Goal: Information Seeking & Learning: Understand process/instructions

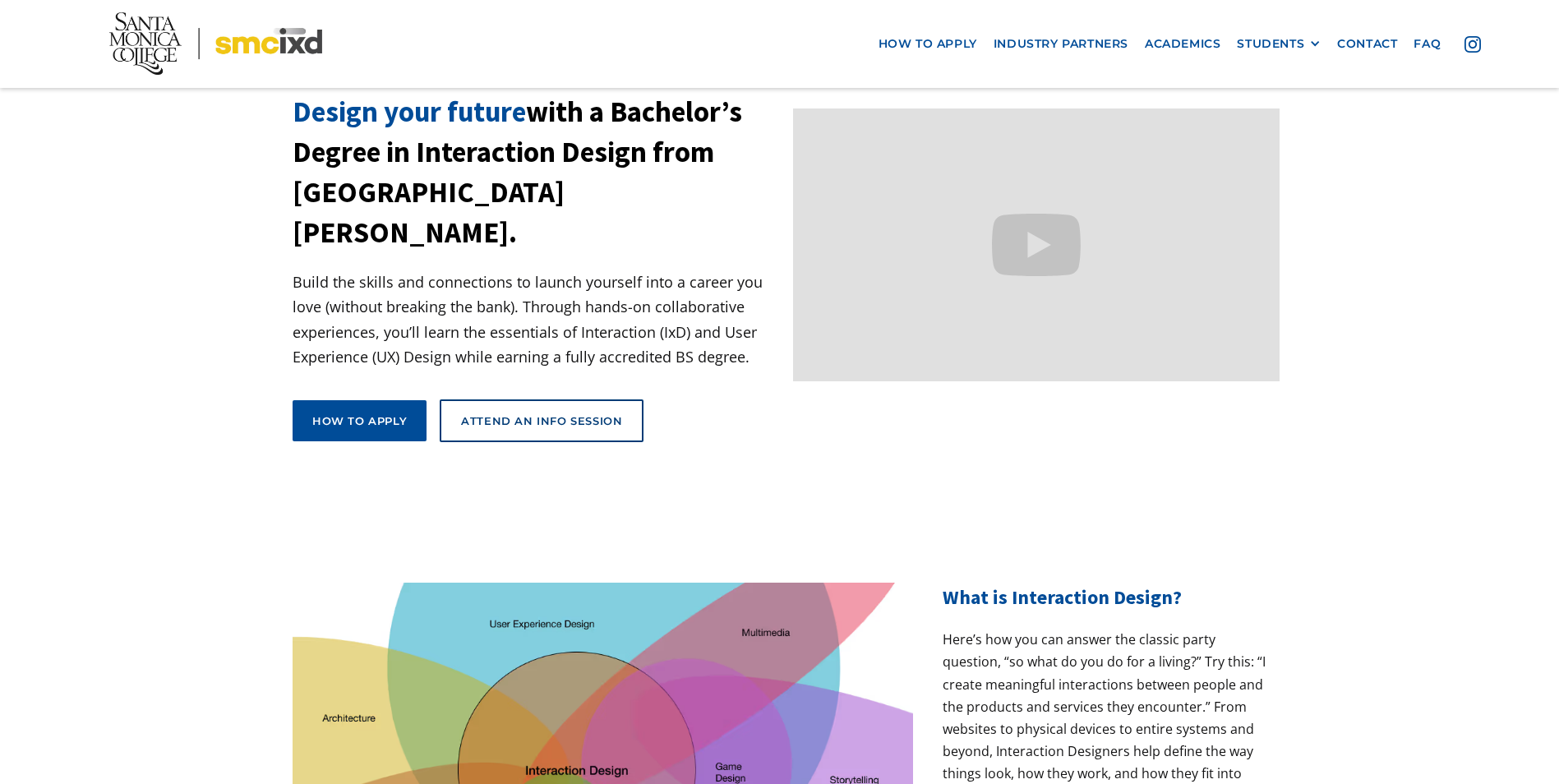
scroll to position [246, 0]
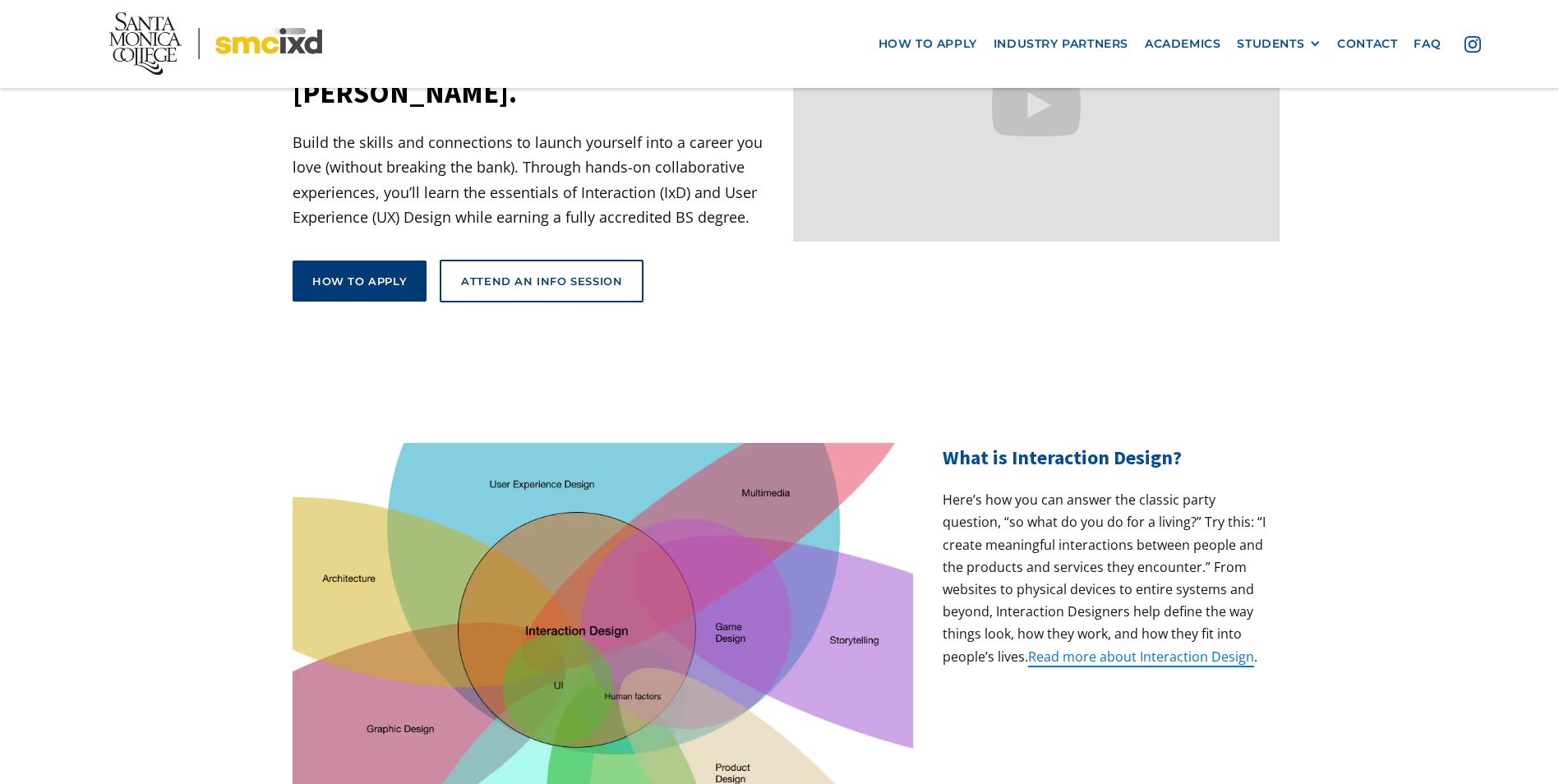
click at [375, 274] on div "How to apply" at bounding box center [360, 281] width 95 height 15
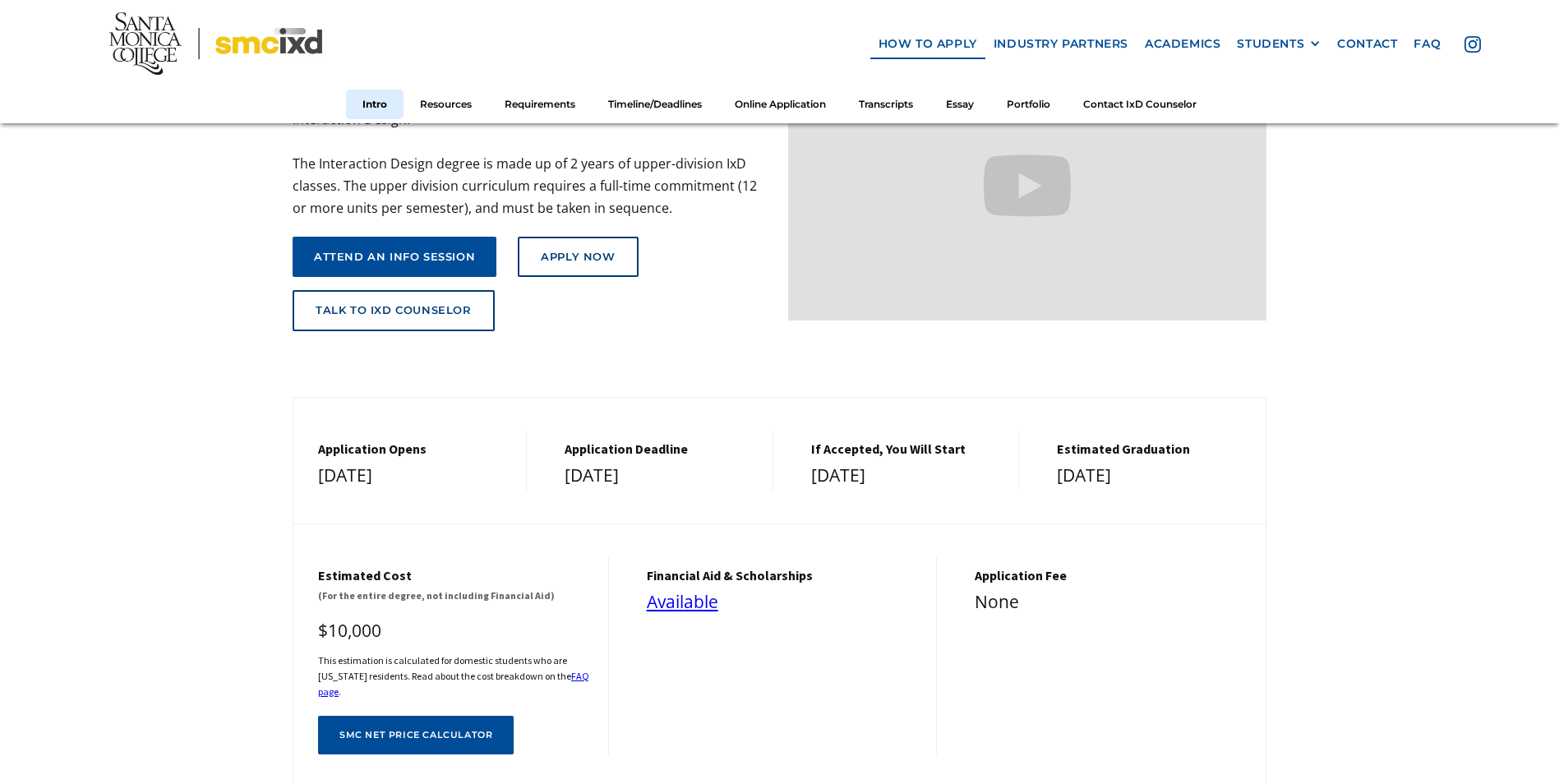
scroll to position [411, 0]
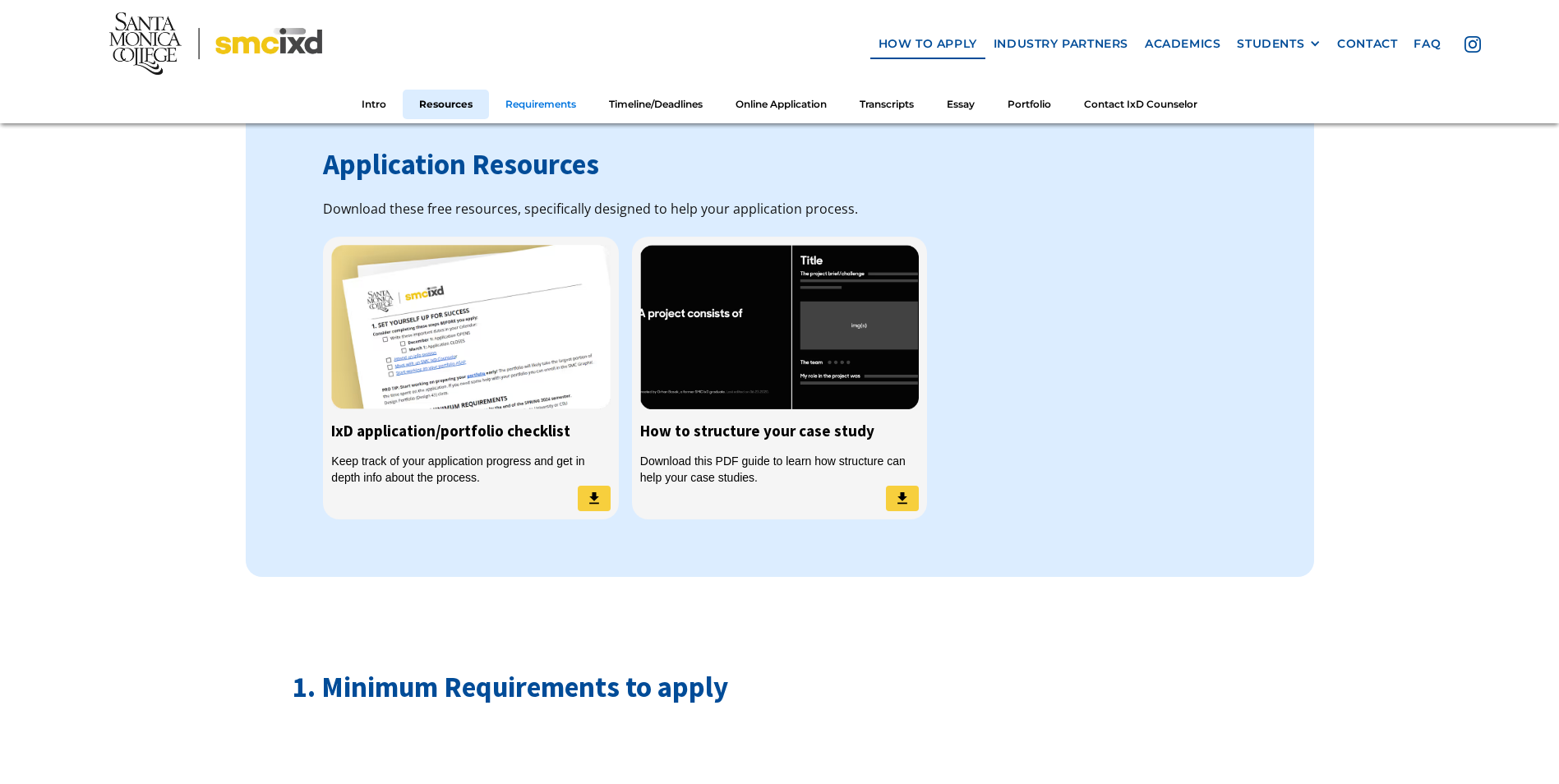
click at [555, 102] on link "Requirements" at bounding box center [540, 104] width 103 height 30
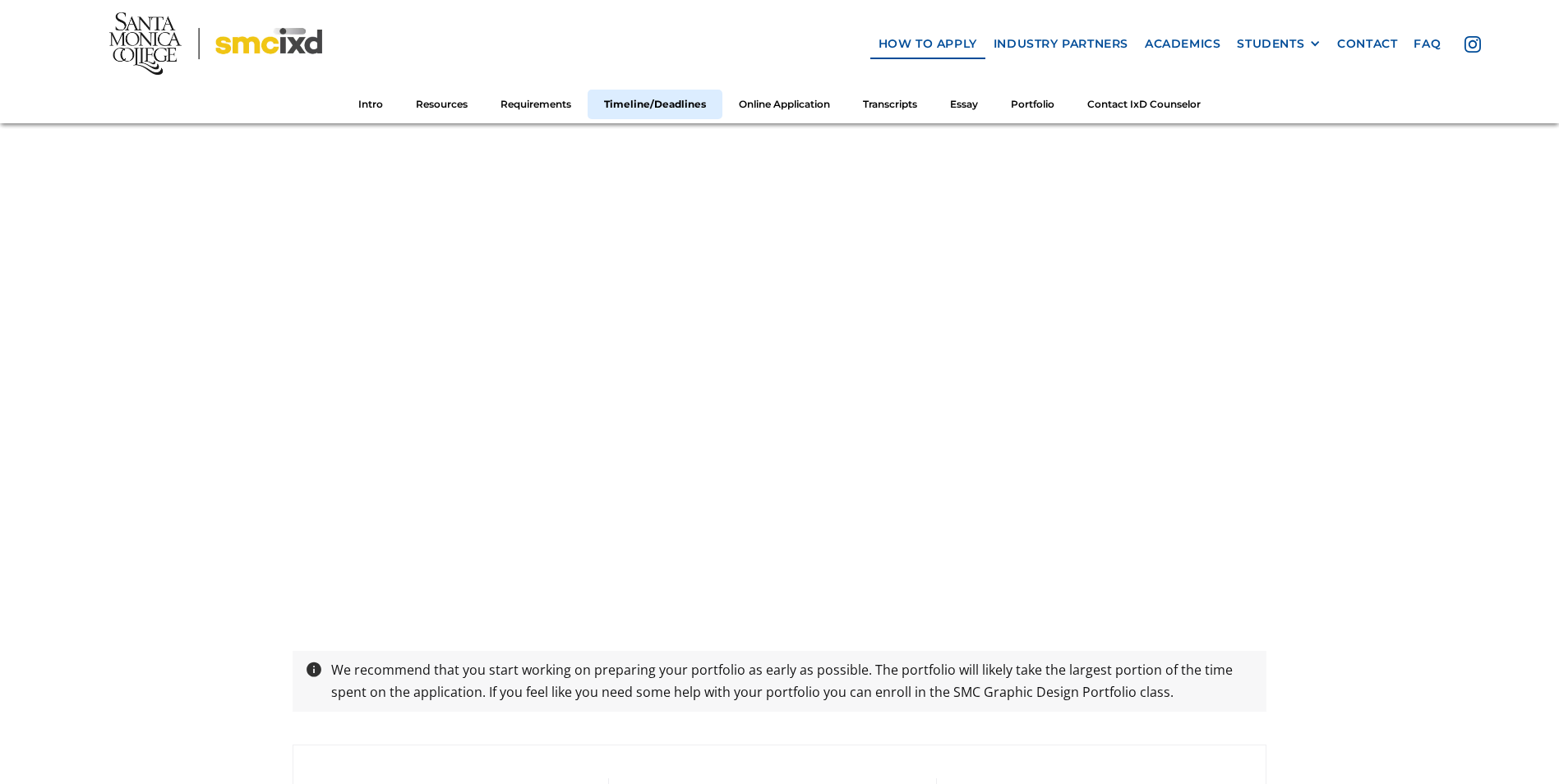
scroll to position [2703, 0]
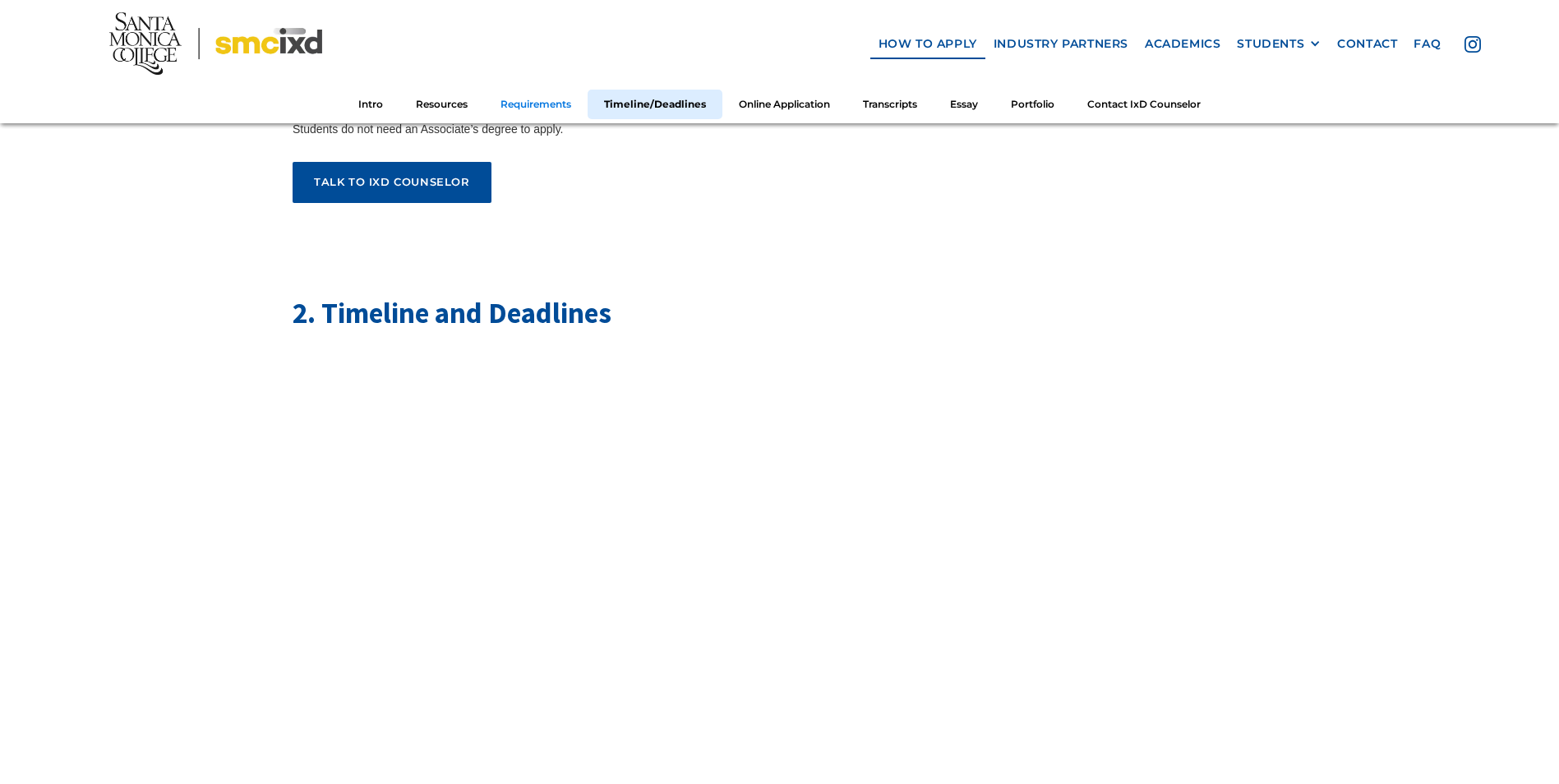
click at [539, 108] on link "Requirements" at bounding box center [535, 104] width 103 height 30
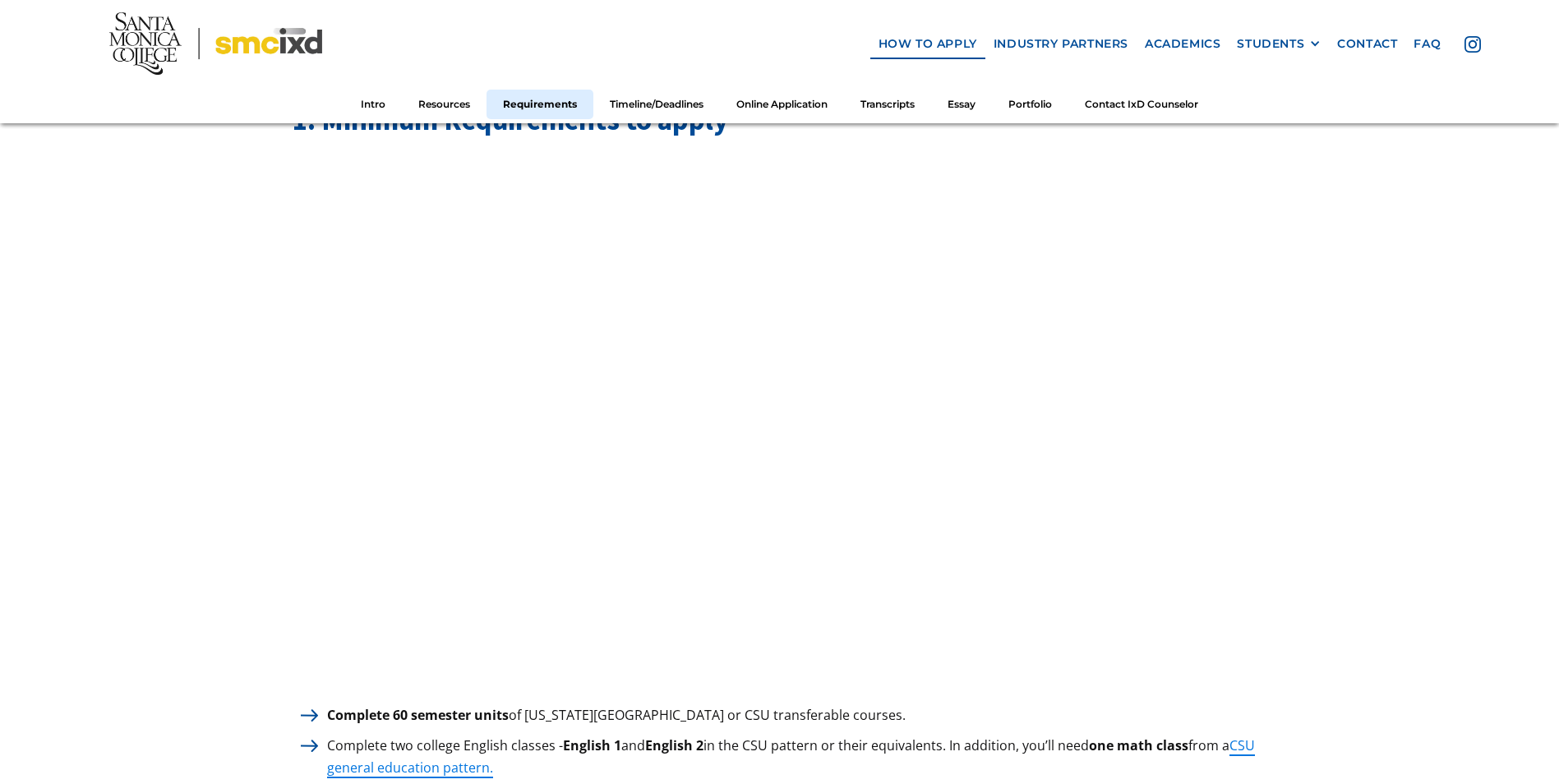
scroll to position [2046, 0]
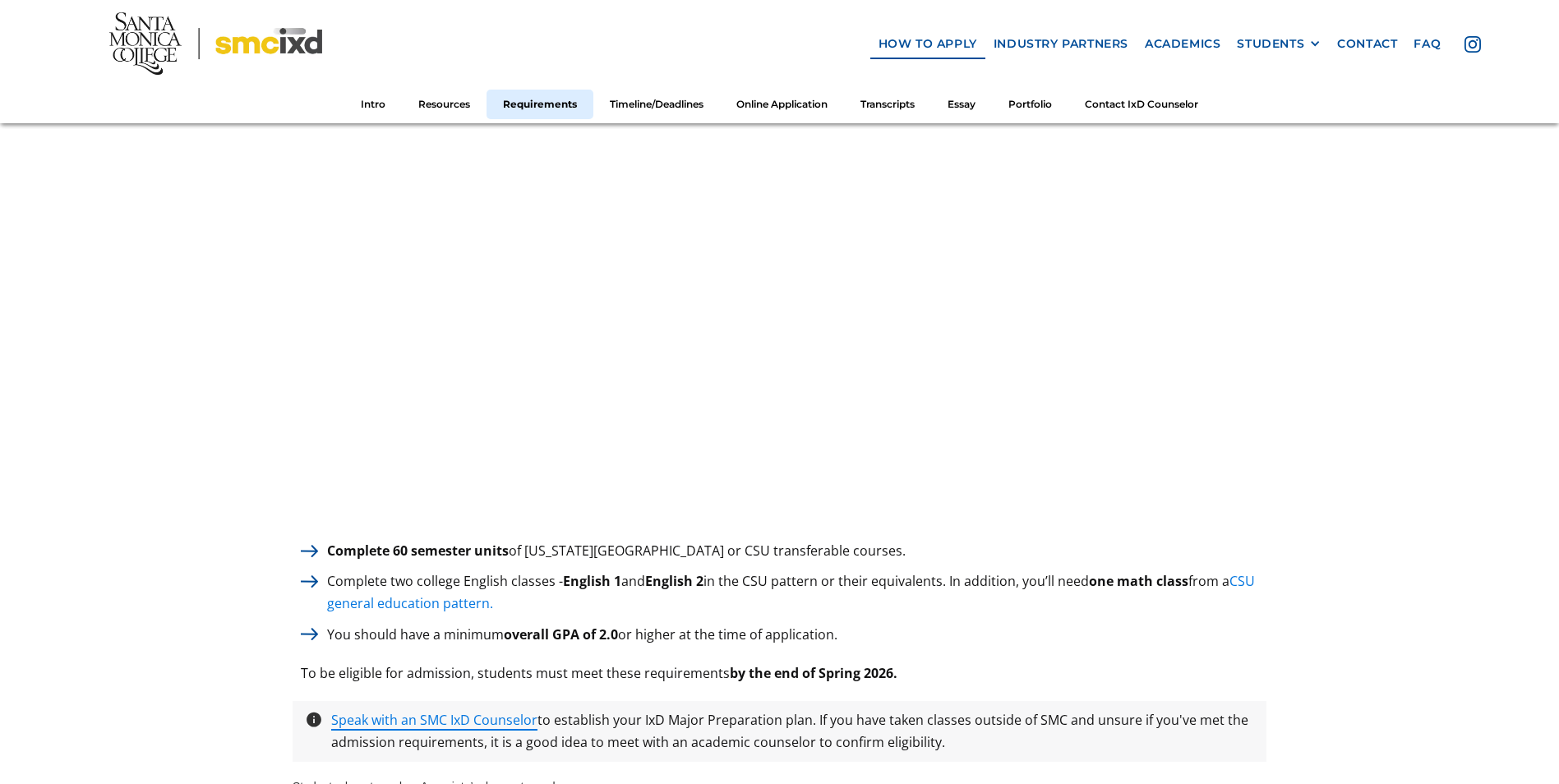
click at [458, 589] on link "CSU general education pattern." at bounding box center [791, 592] width 928 height 41
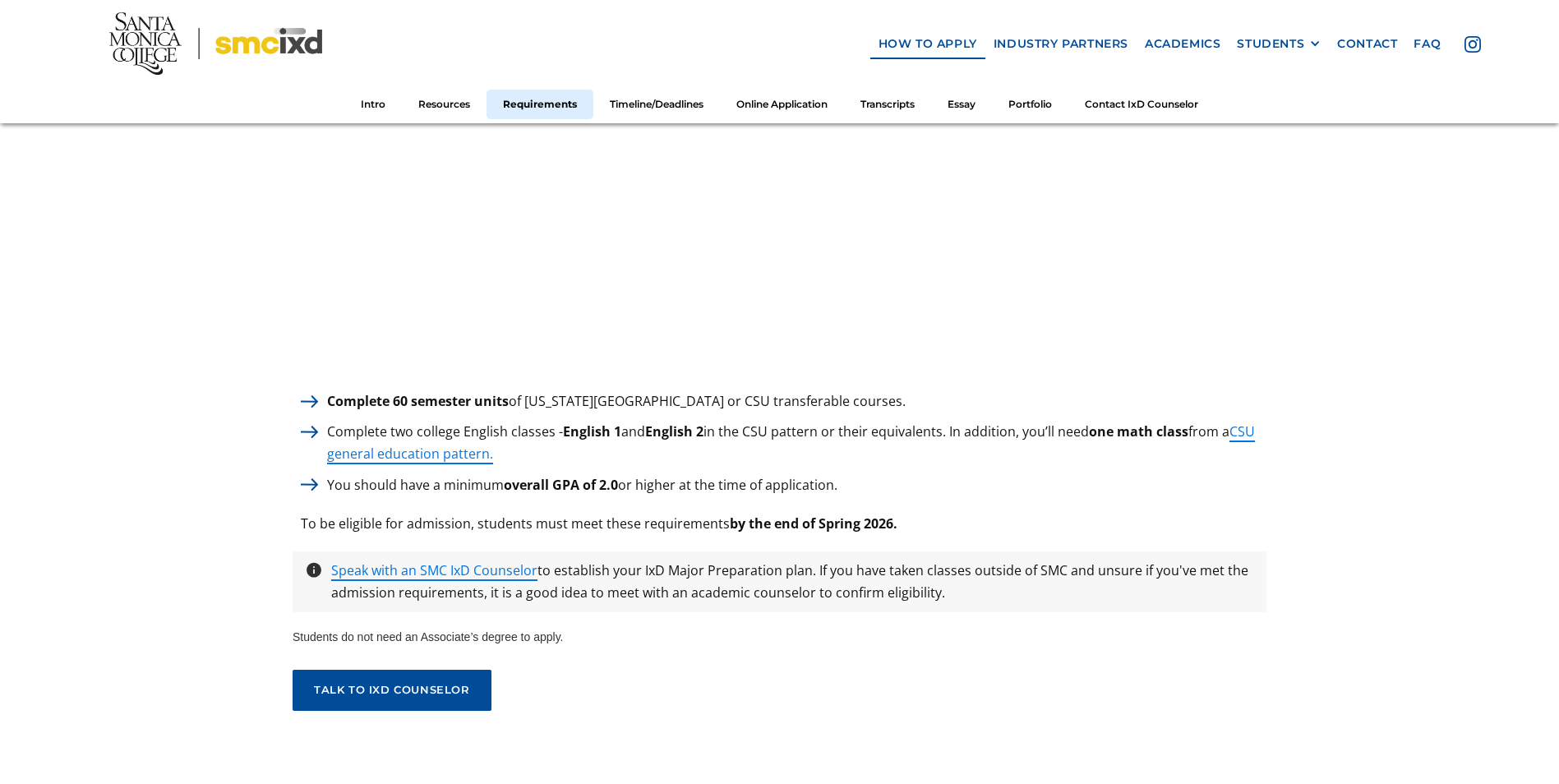
scroll to position [2046, 0]
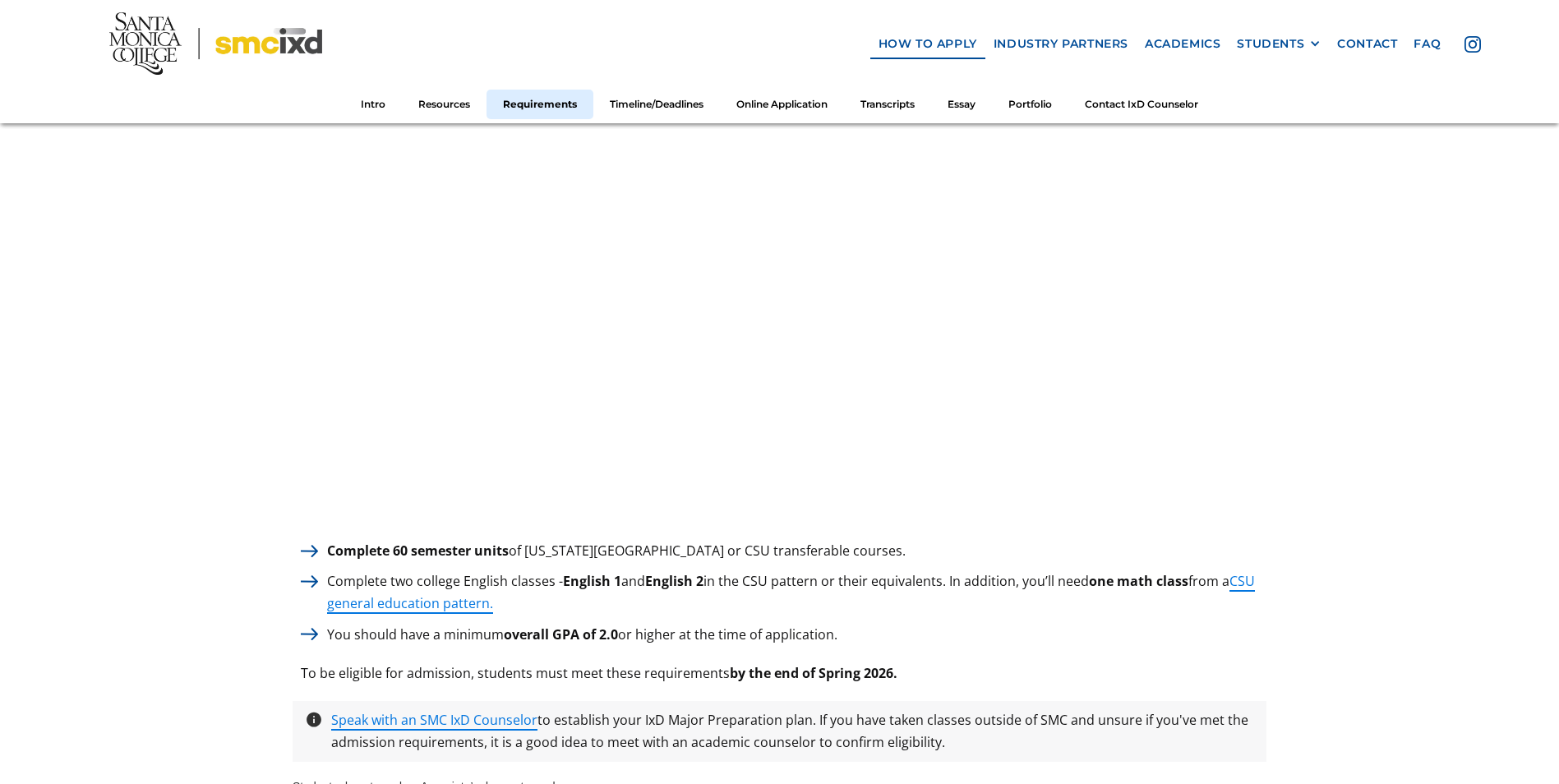
drag, startPoint x: 327, startPoint y: 539, endPoint x: 871, endPoint y: 606, distance: 548.1
click at [871, 606] on div "Complete 60 semester units of [US_STATE][GEOGRAPHIC_DATA] or CSU transferable c…" at bounding box center [780, 593] width 974 height 106
drag, startPoint x: 871, startPoint y: 606, endPoint x: 621, endPoint y: 612, distance: 250.1
click at [622, 612] on div "Complete 60 semester units of [US_STATE][GEOGRAPHIC_DATA] or CSU transferable c…" at bounding box center [780, 593] width 974 height 106
drag, startPoint x: 563, startPoint y: 573, endPoint x: 721, endPoint y: 572, distance: 158.0
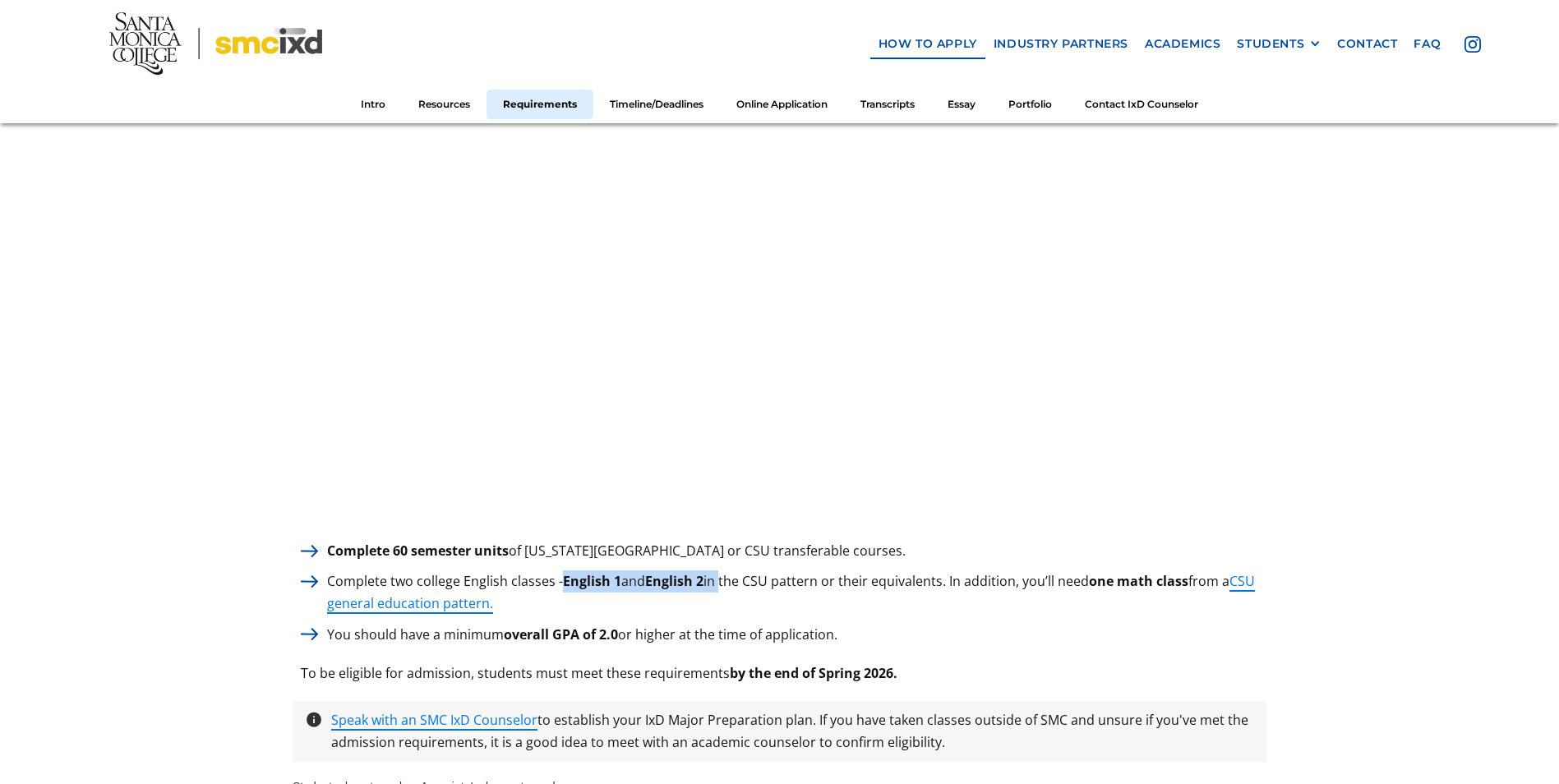
click at [721, 572] on p "Complete two college English classes - English 1 and English 2 in the CSU patte…" at bounding box center [793, 592] width 948 height 45
click at [1095, 570] on p "Complete two college English classes - English 1 and English 2 in the CSU patte…" at bounding box center [793, 592] width 948 height 45
drag, startPoint x: 1098, startPoint y: 571, endPoint x: 1194, endPoint y: 575, distance: 96.1
click at [1194, 575] on p "Complete two college English classes - English 1 and English 2 in the CSU patte…" at bounding box center [793, 592] width 948 height 45
click at [1106, 627] on div "You should have a minimum overall GPA of 2.0 or higher at the time of applicati…" at bounding box center [780, 634] width 974 height 22
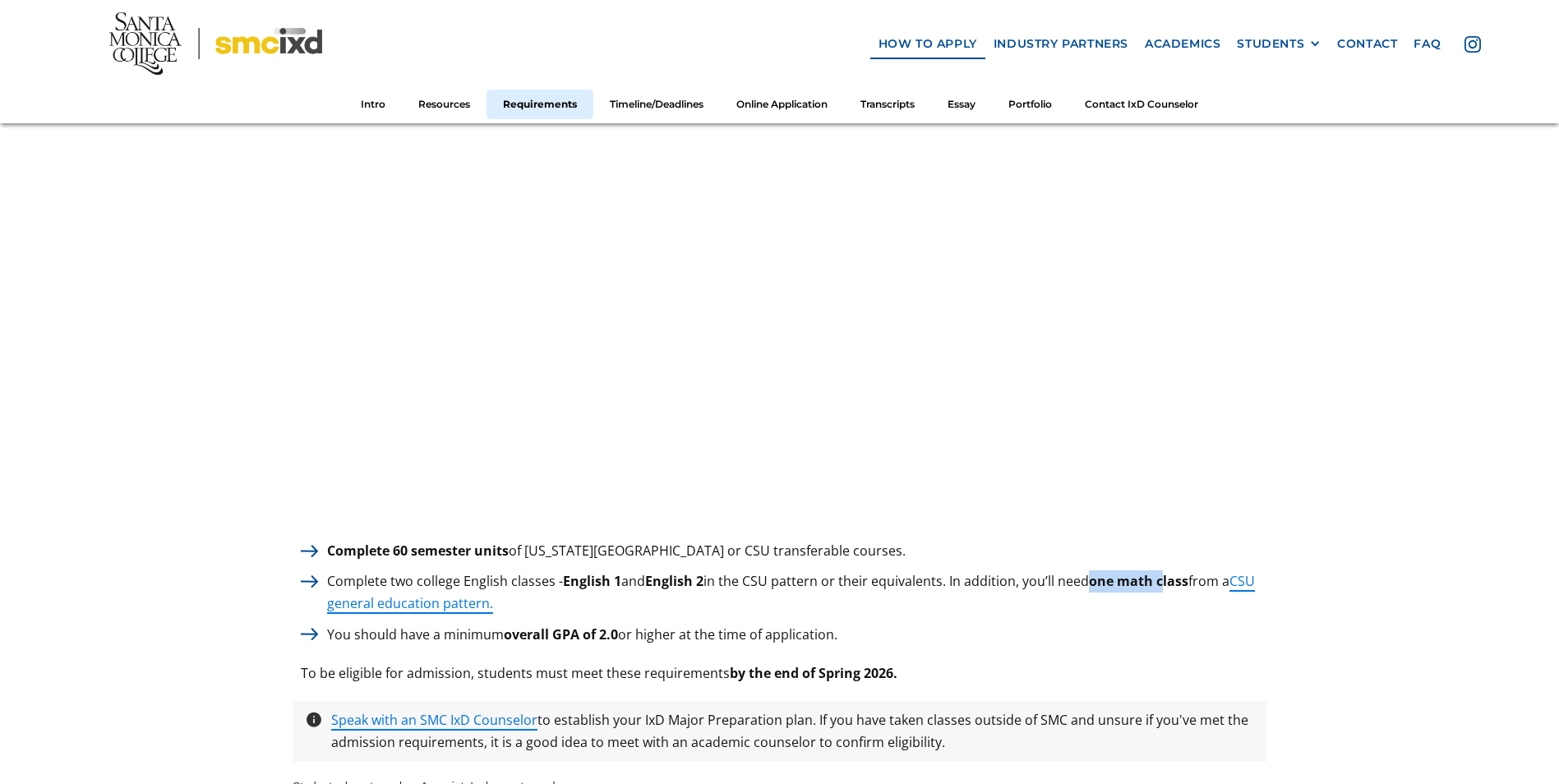
drag, startPoint x: 1098, startPoint y: 572, endPoint x: 1167, endPoint y: 575, distance: 69.1
click at [1167, 575] on strong "one math class" at bounding box center [1138, 580] width 99 height 18
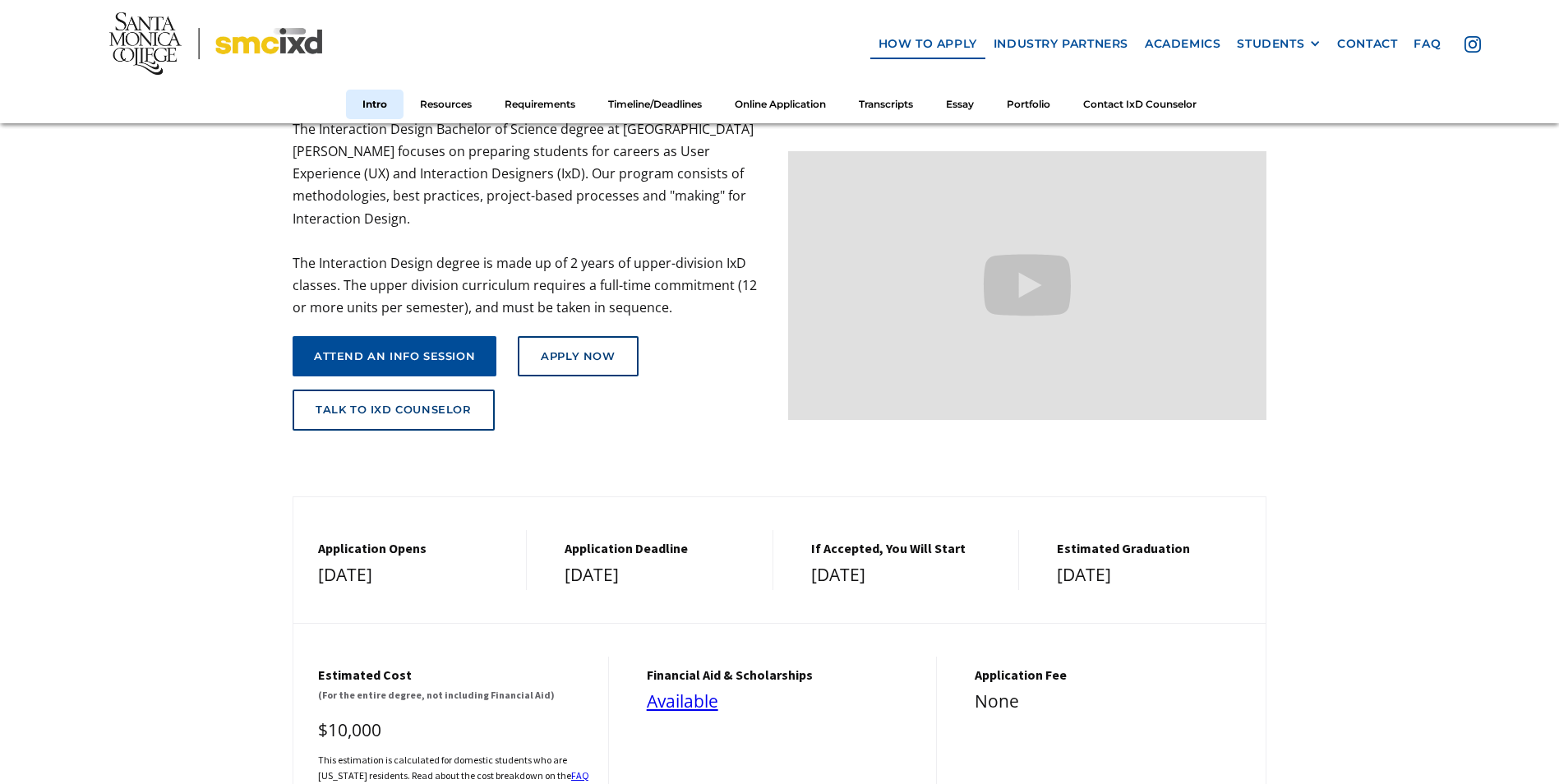
scroll to position [0, 0]
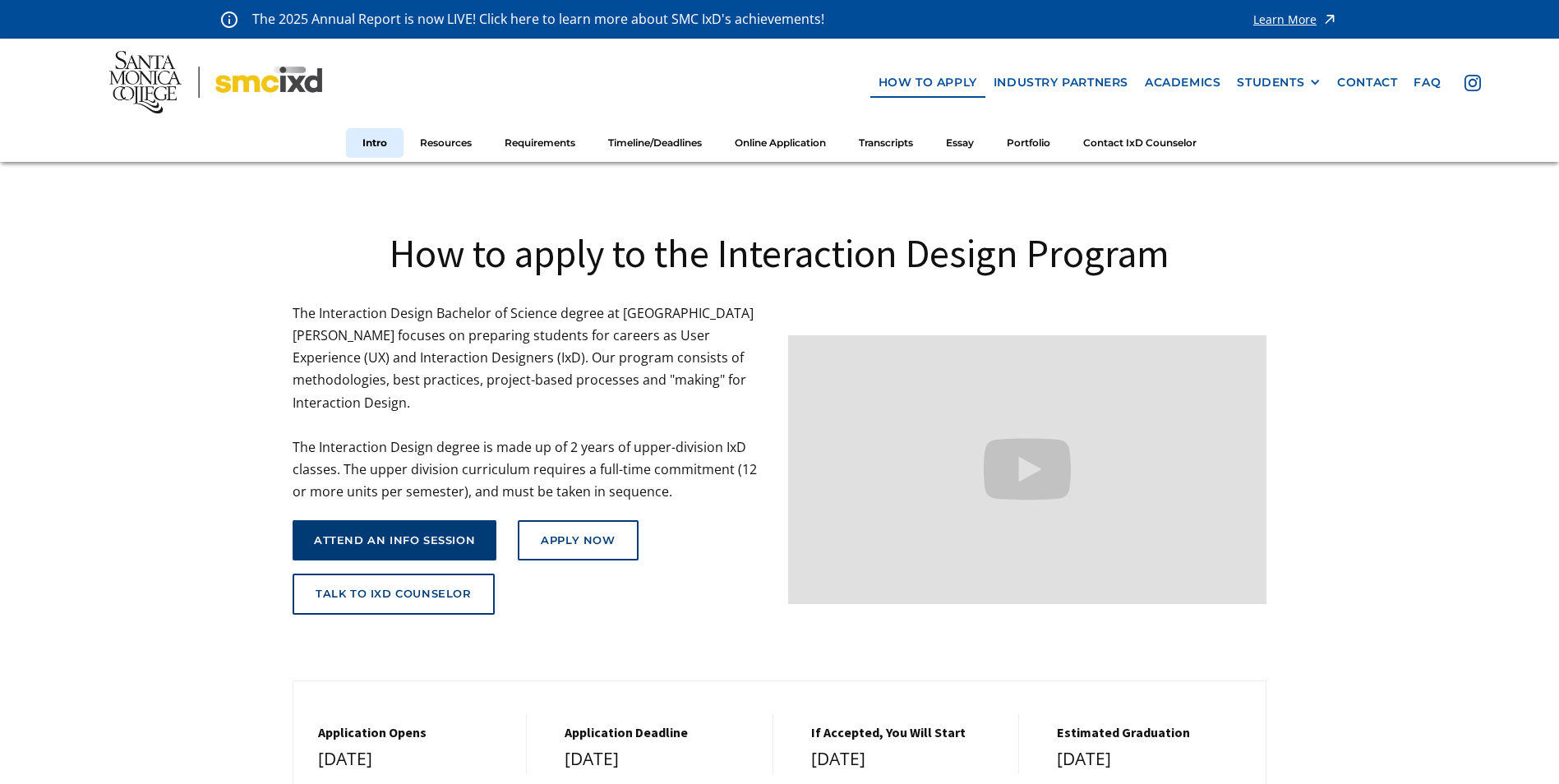
click at [395, 534] on div "attend an info session" at bounding box center [394, 541] width 161 height 13
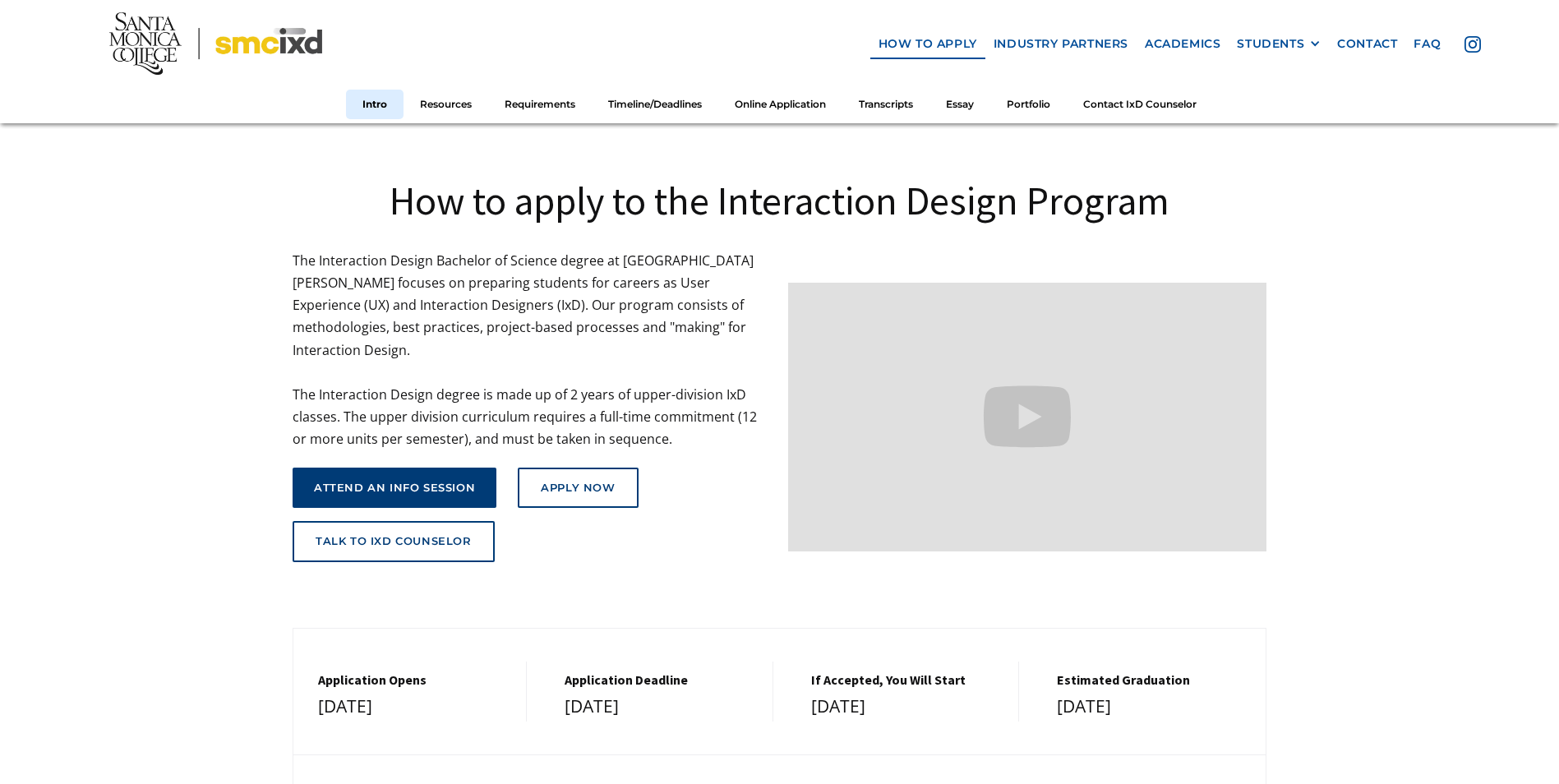
scroll to position [82, 0]
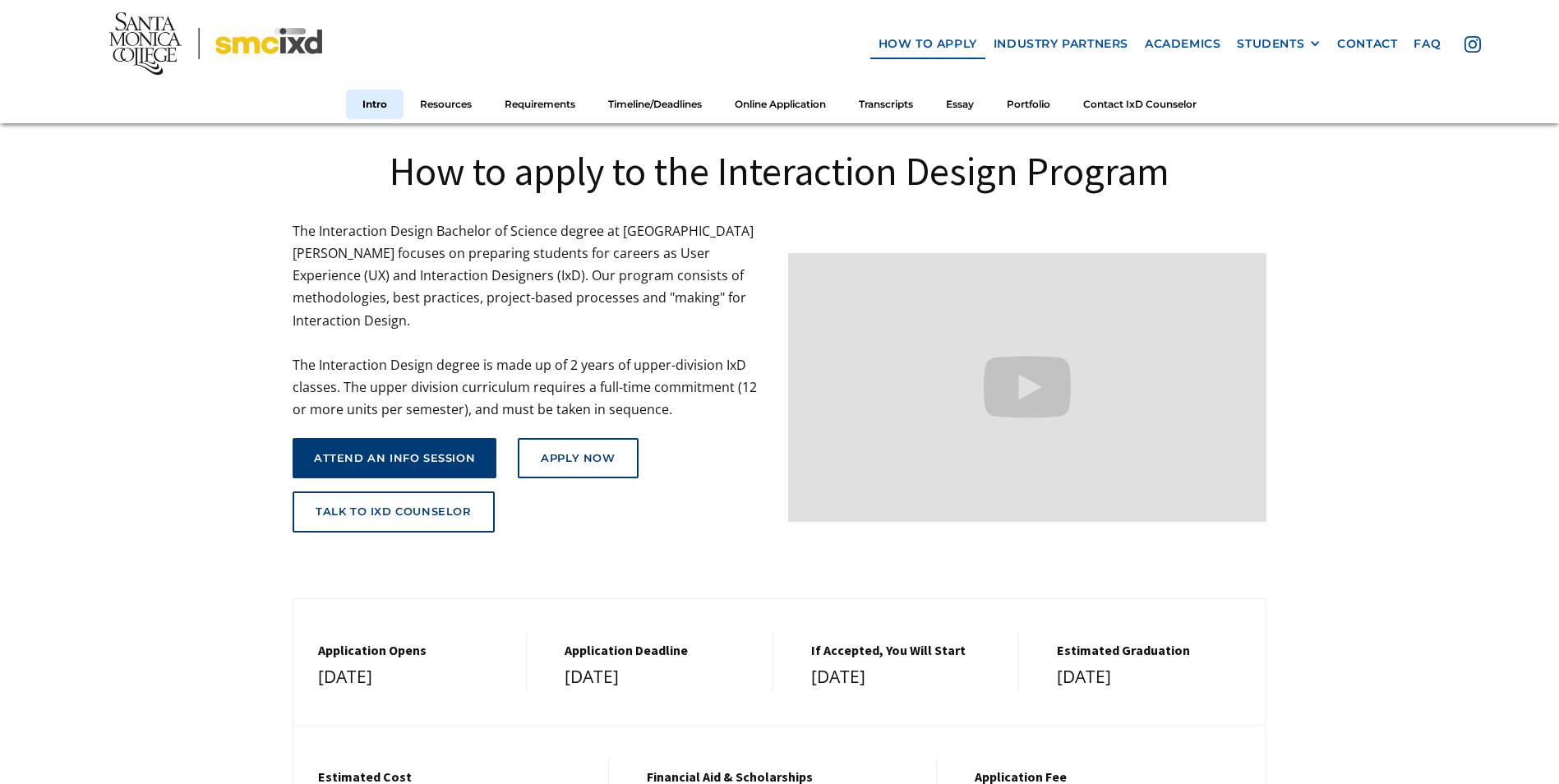
click at [404, 451] on link "attend an info session" at bounding box center [394, 458] width 204 height 41
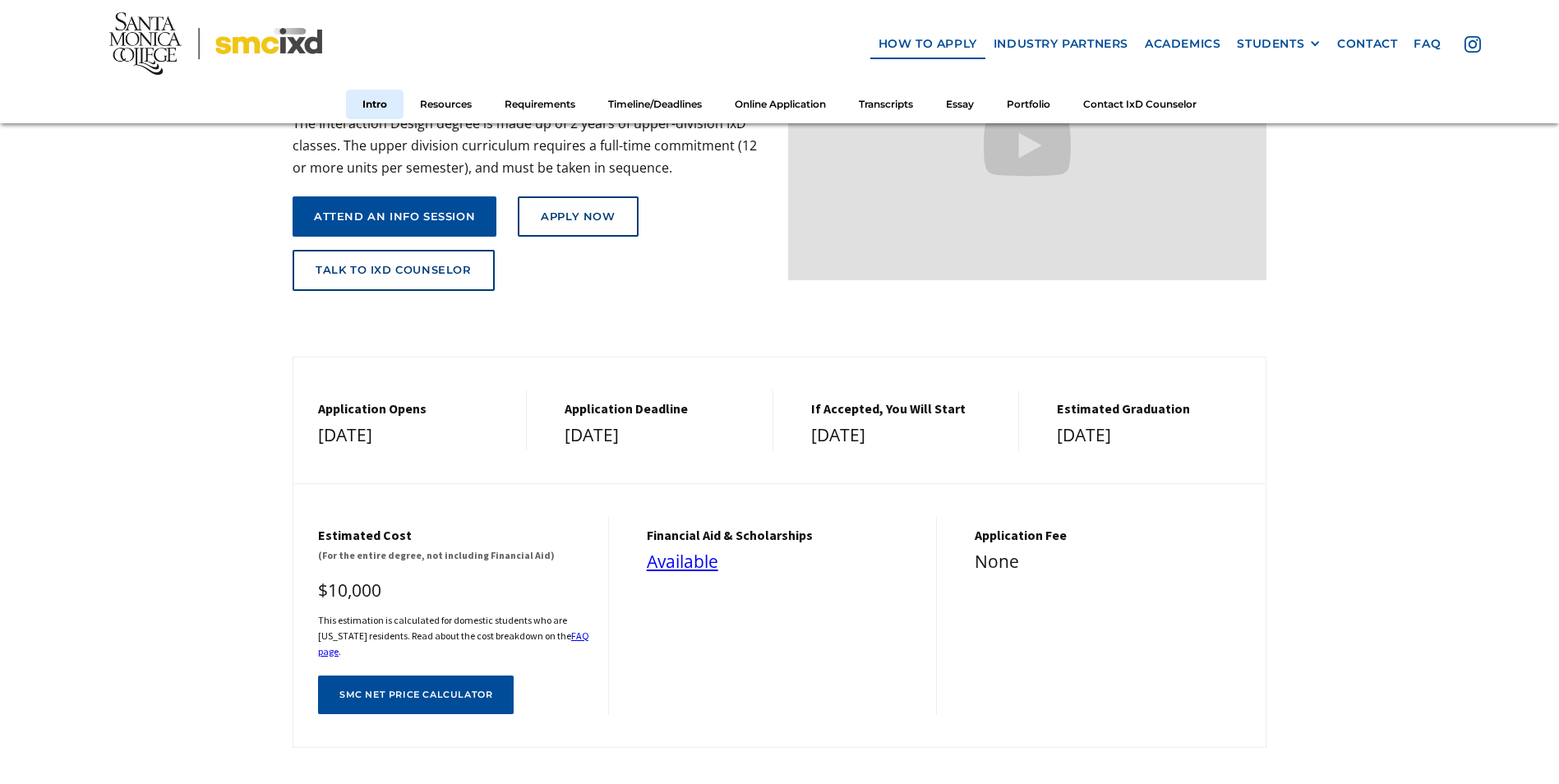
scroll to position [329, 0]
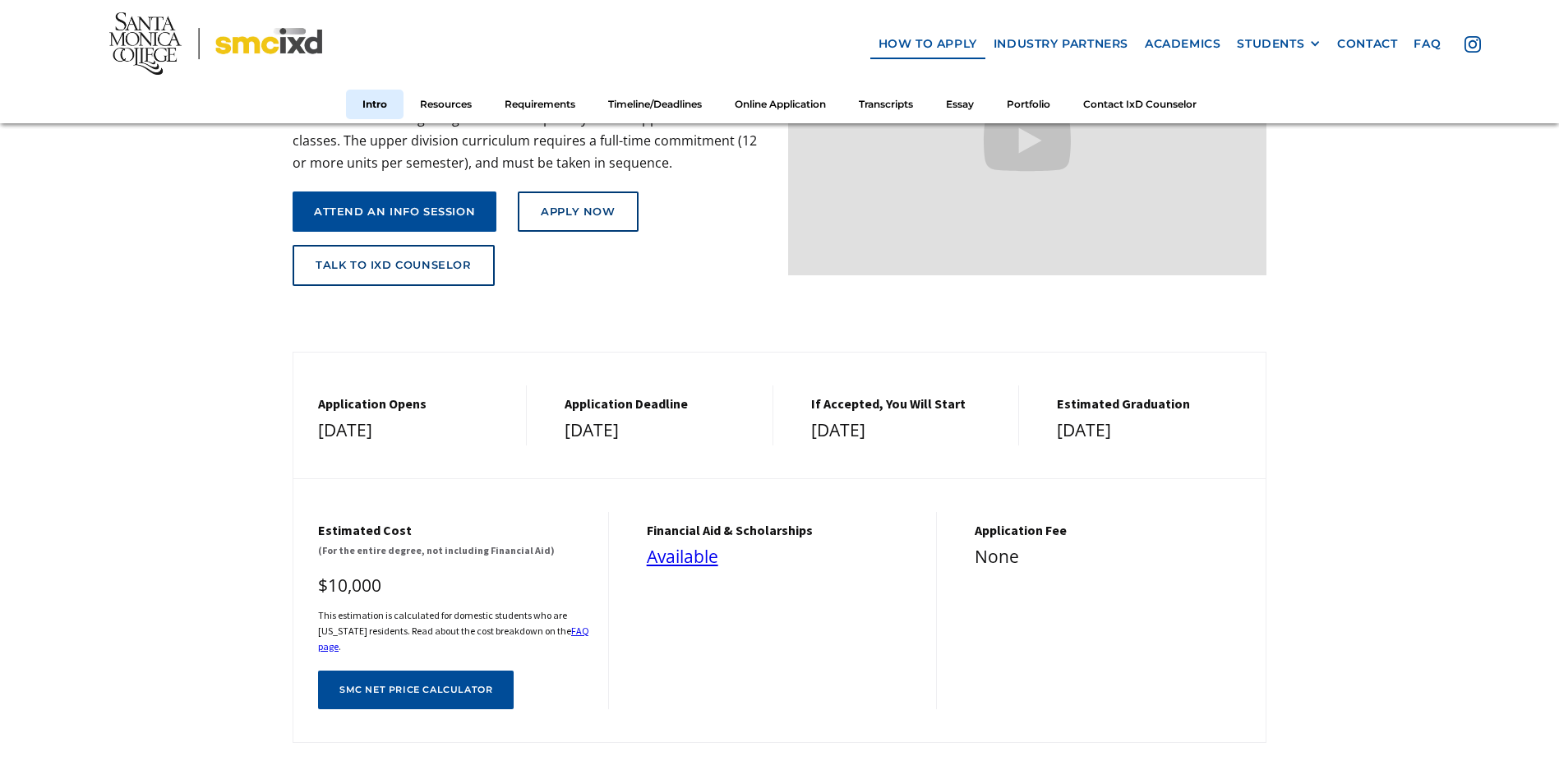
drag, startPoint x: 570, startPoint y: 418, endPoint x: 706, endPoint y: 430, distance: 136.5
click at [706, 430] on div "[DATE]" at bounding box center [660, 430] width 191 height 29
drag, startPoint x: 706, startPoint y: 430, endPoint x: 839, endPoint y: 426, distance: 133.1
click at [839, 426] on div "[DATE]" at bounding box center [907, 430] width 191 height 29
drag, startPoint x: 806, startPoint y: 422, endPoint x: 922, endPoint y: 421, distance: 116.0
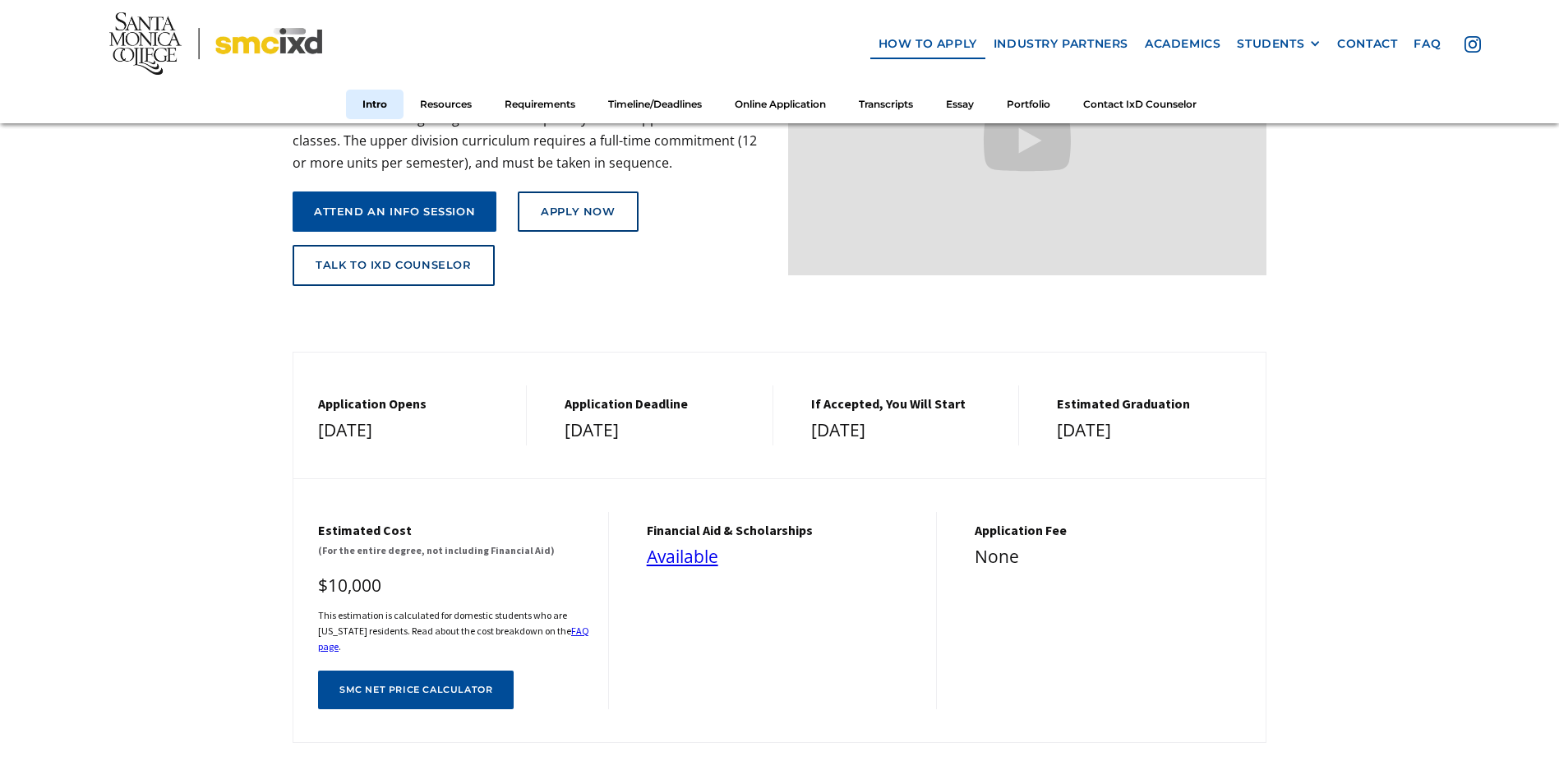
click at [922, 421] on div "If Accepted, You Will Start [DATE]" at bounding box center [903, 415] width 233 height 60
drag, startPoint x: 922, startPoint y: 421, endPoint x: 1059, endPoint y: 421, distance: 137.0
click at [1059, 421] on div "[DATE]" at bounding box center [1153, 430] width 192 height 29
drag, startPoint x: 1059, startPoint y: 421, endPoint x: 1157, endPoint y: 432, distance: 98.6
click at [1157, 432] on div "[DATE]" at bounding box center [1153, 430] width 192 height 29
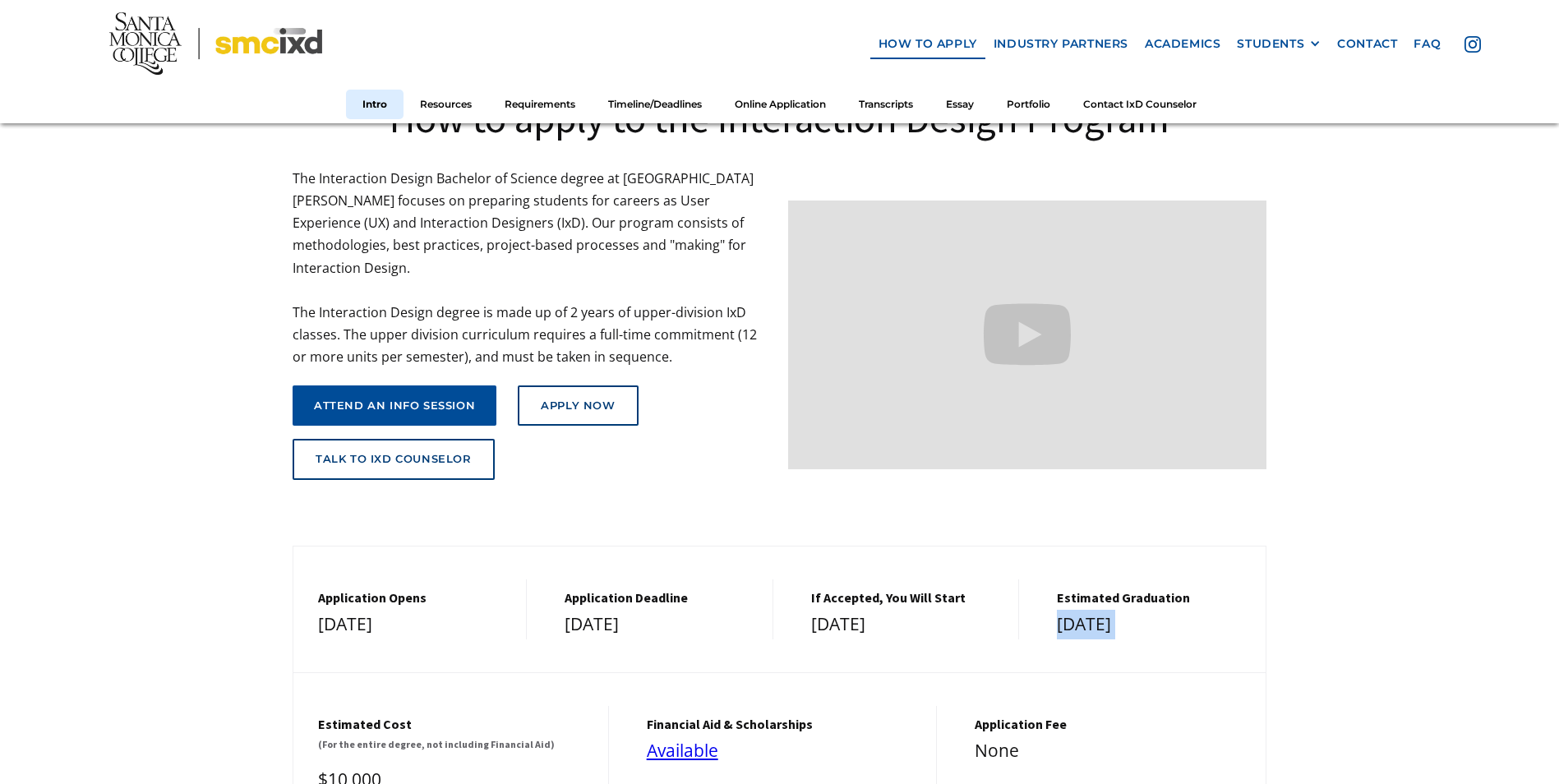
scroll to position [165, 0]
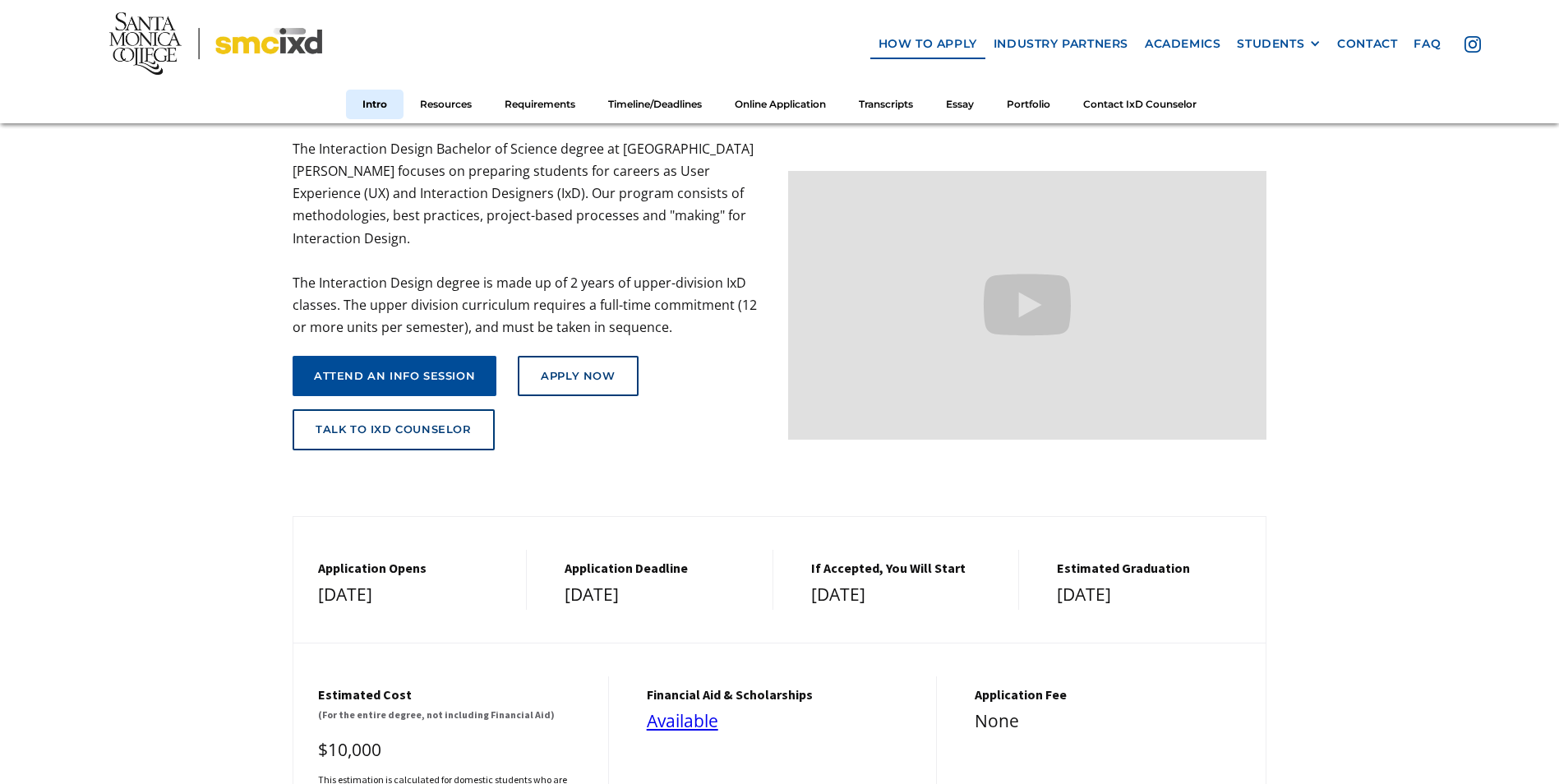
click at [721, 492] on div "How to apply to the Interaction Design Program The Interaction Design Bachelor …" at bounding box center [780, 577] width 974 height 1159
